Goal: Task Accomplishment & Management: Complete application form

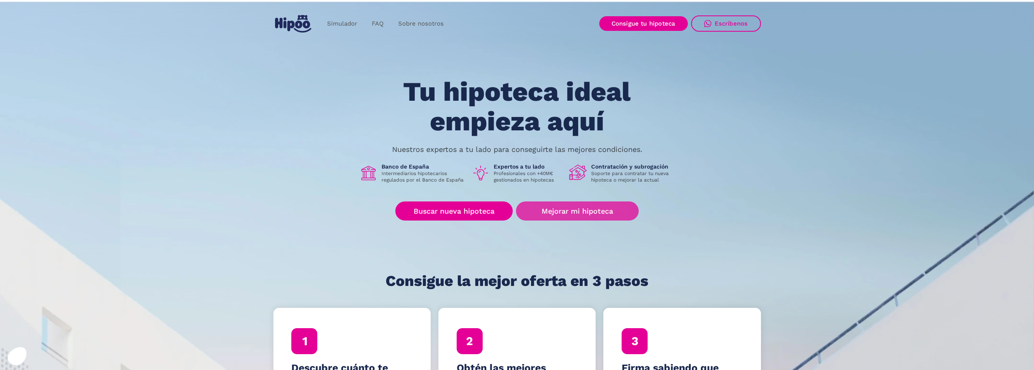
click at [576, 208] on link "Mejorar mi hipoteca" at bounding box center [577, 211] width 122 height 19
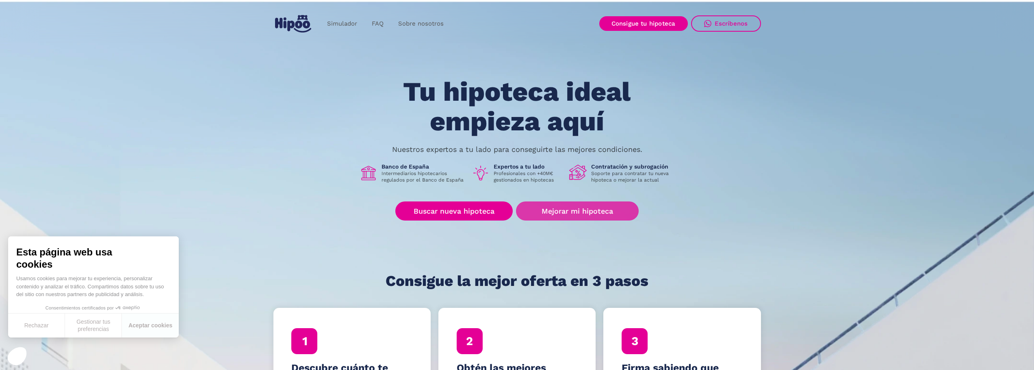
click at [606, 211] on link "Mejorar mi hipoteca" at bounding box center [577, 211] width 122 height 19
